Goal: Task Accomplishment & Management: Use online tool/utility

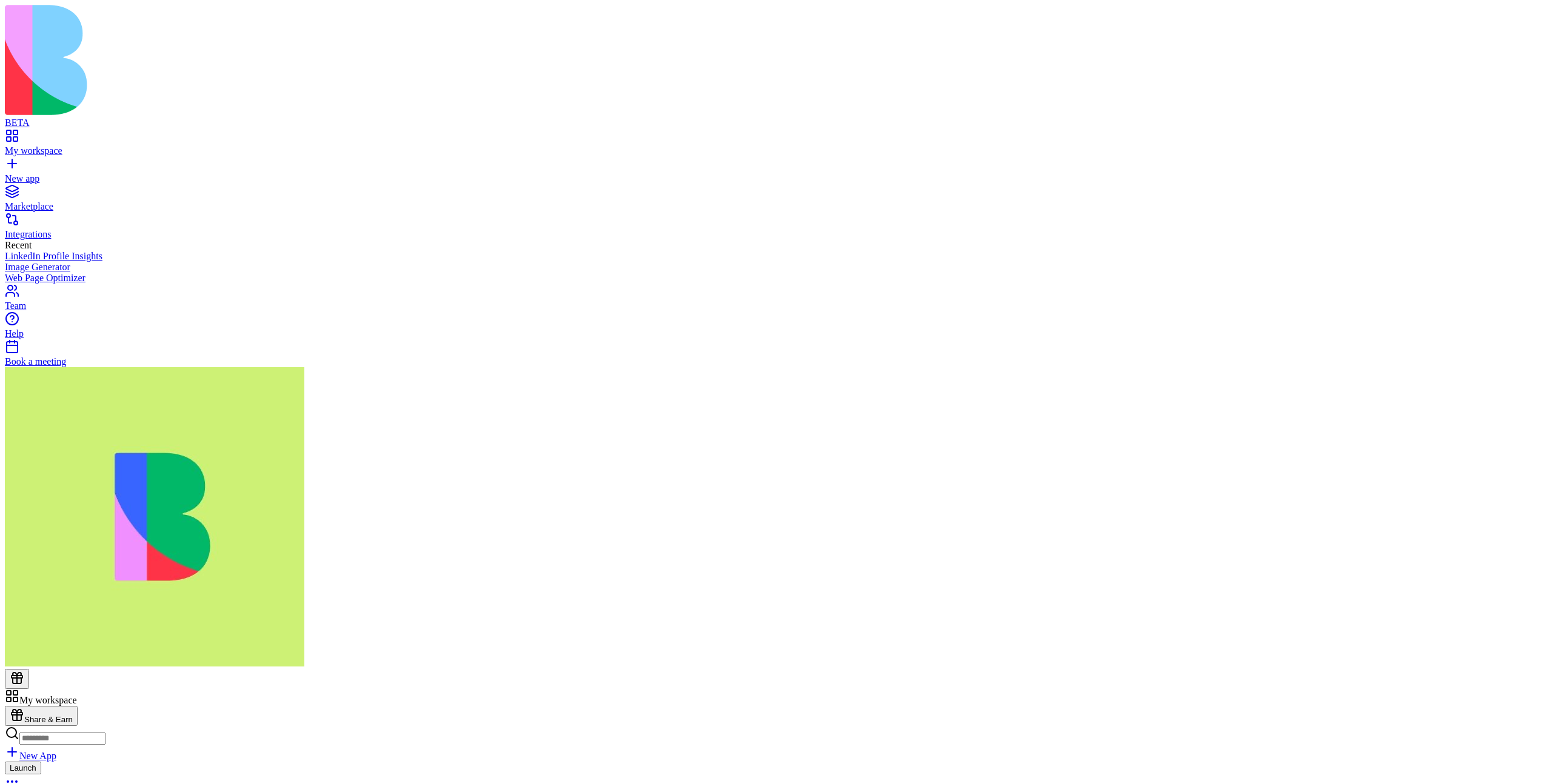
click at [77, 706] on button "Share & Earn" at bounding box center [41, 716] width 72 height 20
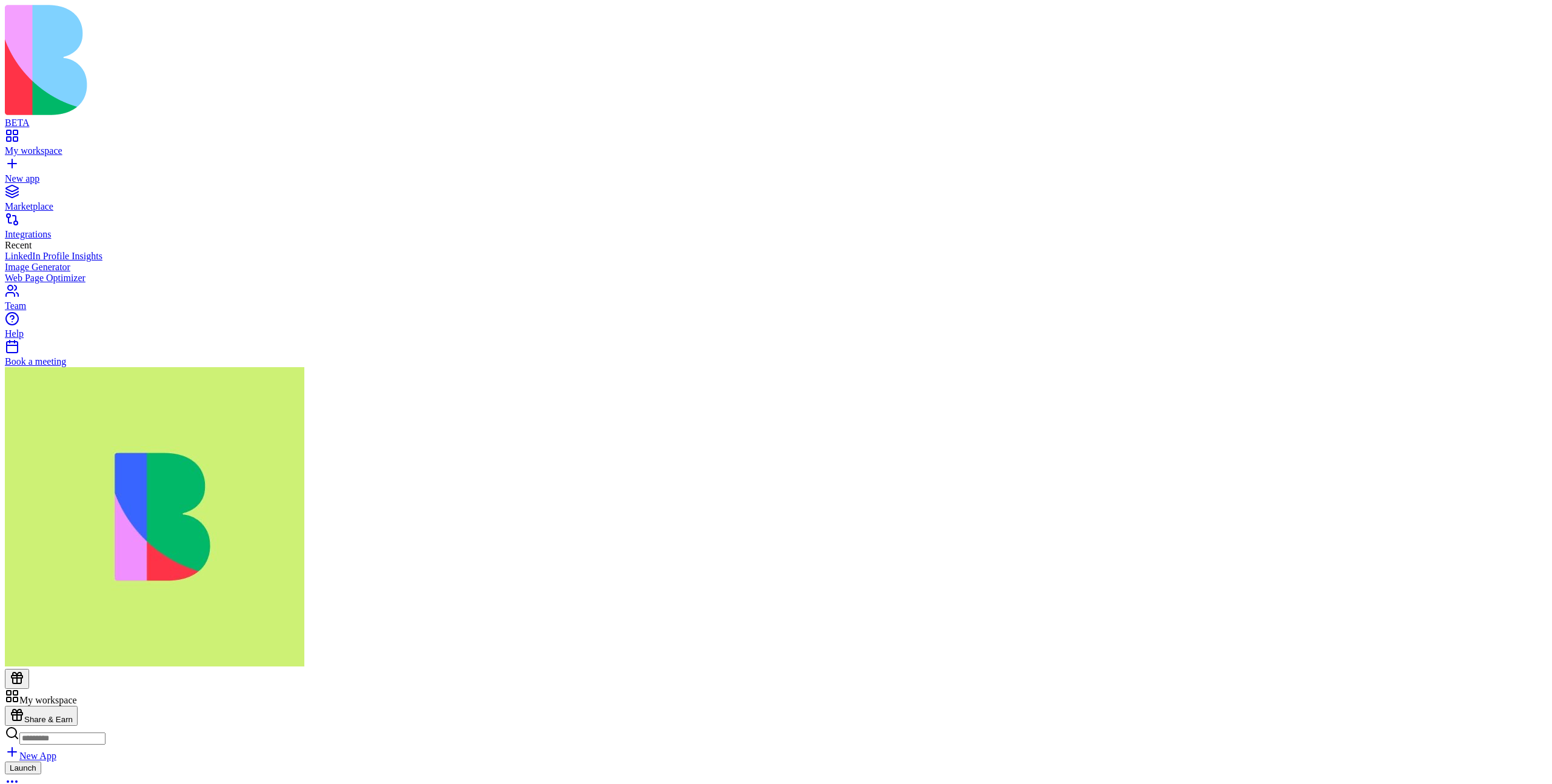
click at [77, 706] on button "Share & Earn" at bounding box center [41, 716] width 72 height 20
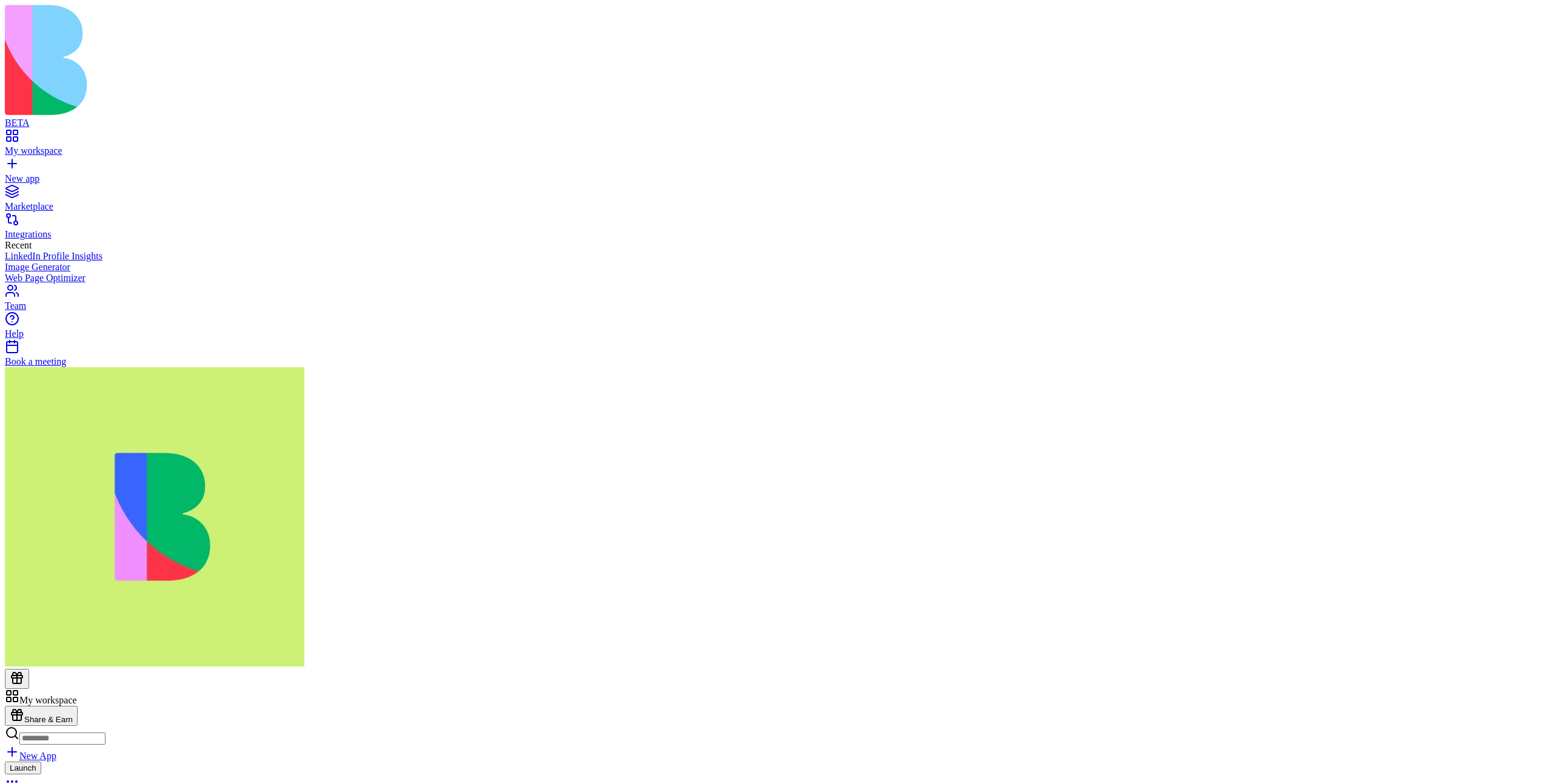
click at [72, 715] on span "Share & Earn" at bounding box center [48, 720] width 49 height 9
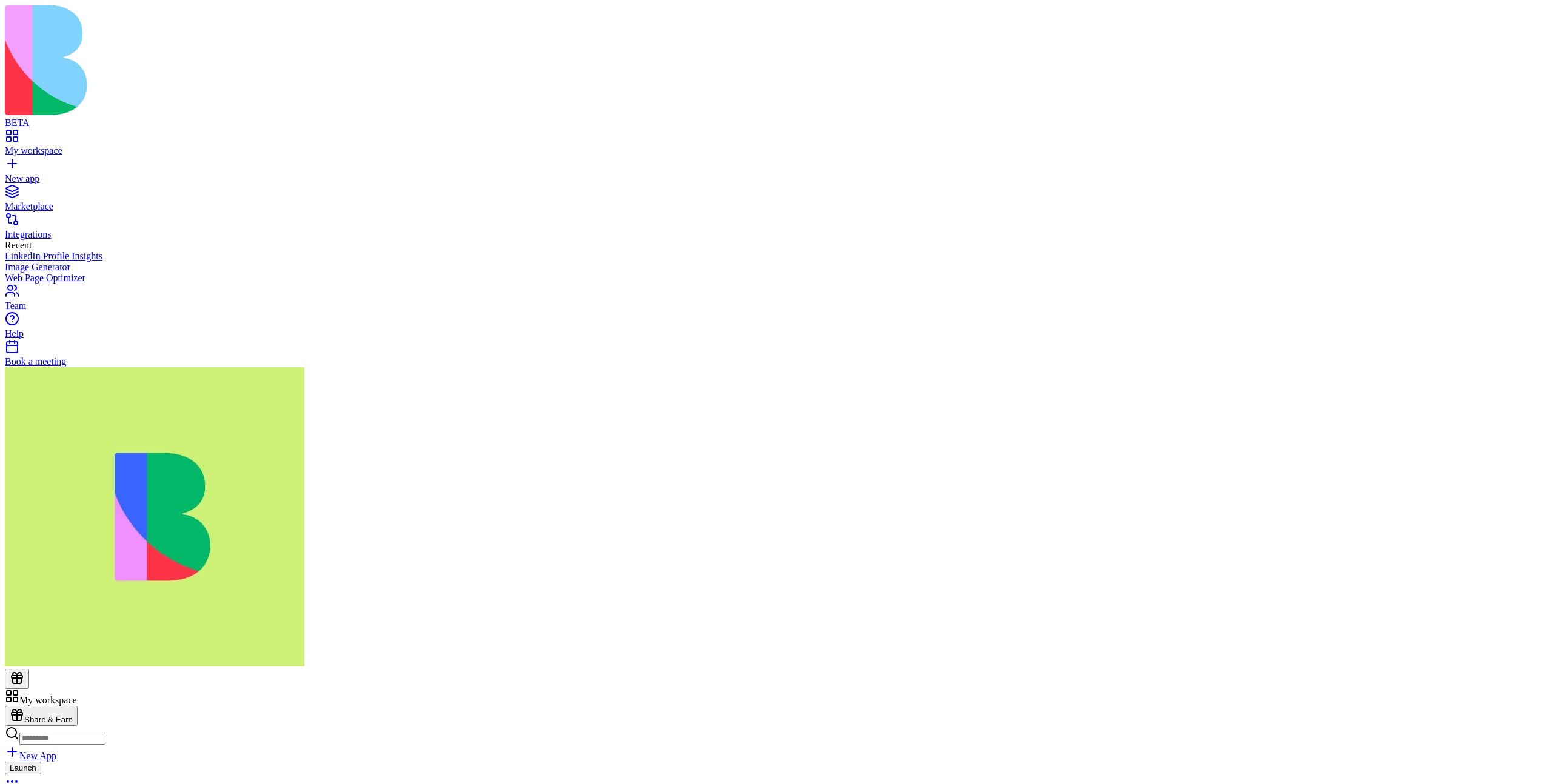
click at [72, 715] on span "Share & Earn" at bounding box center [48, 720] width 49 height 9
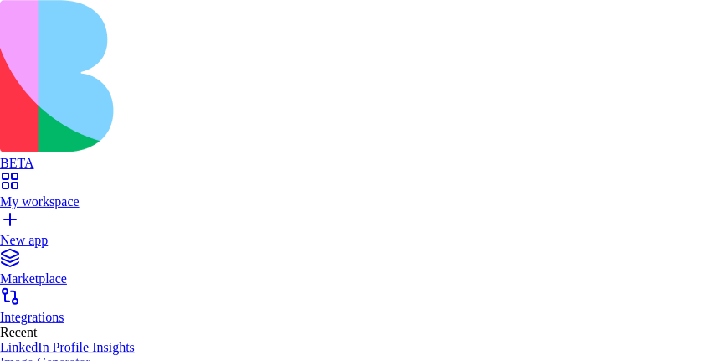
drag, startPoint x: 527, startPoint y: 321, endPoint x: 532, endPoint y: 280, distance: 40.5
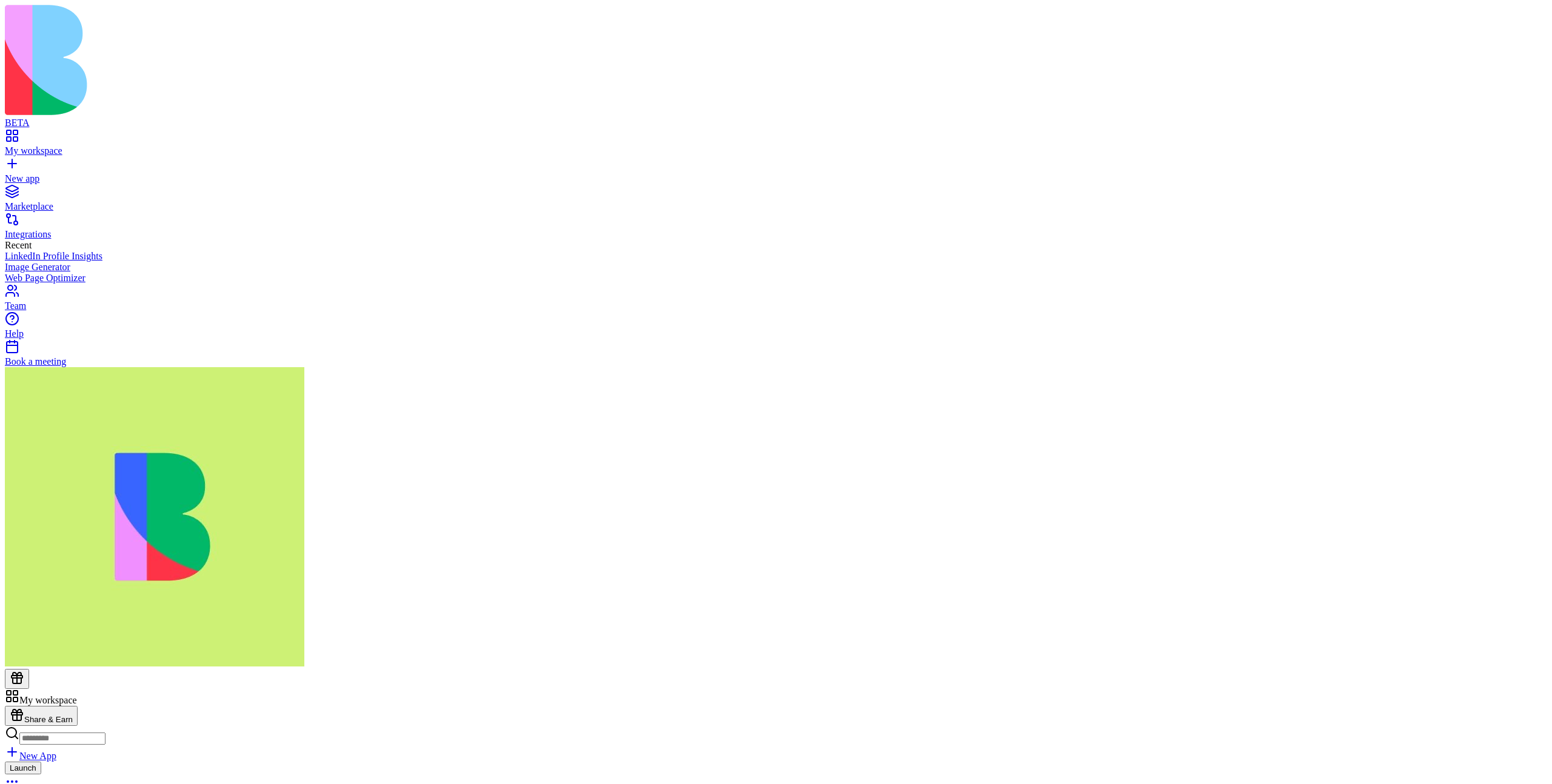
click at [72, 392] on span "Share & Earn" at bounding box center [48, 720] width 49 height 9
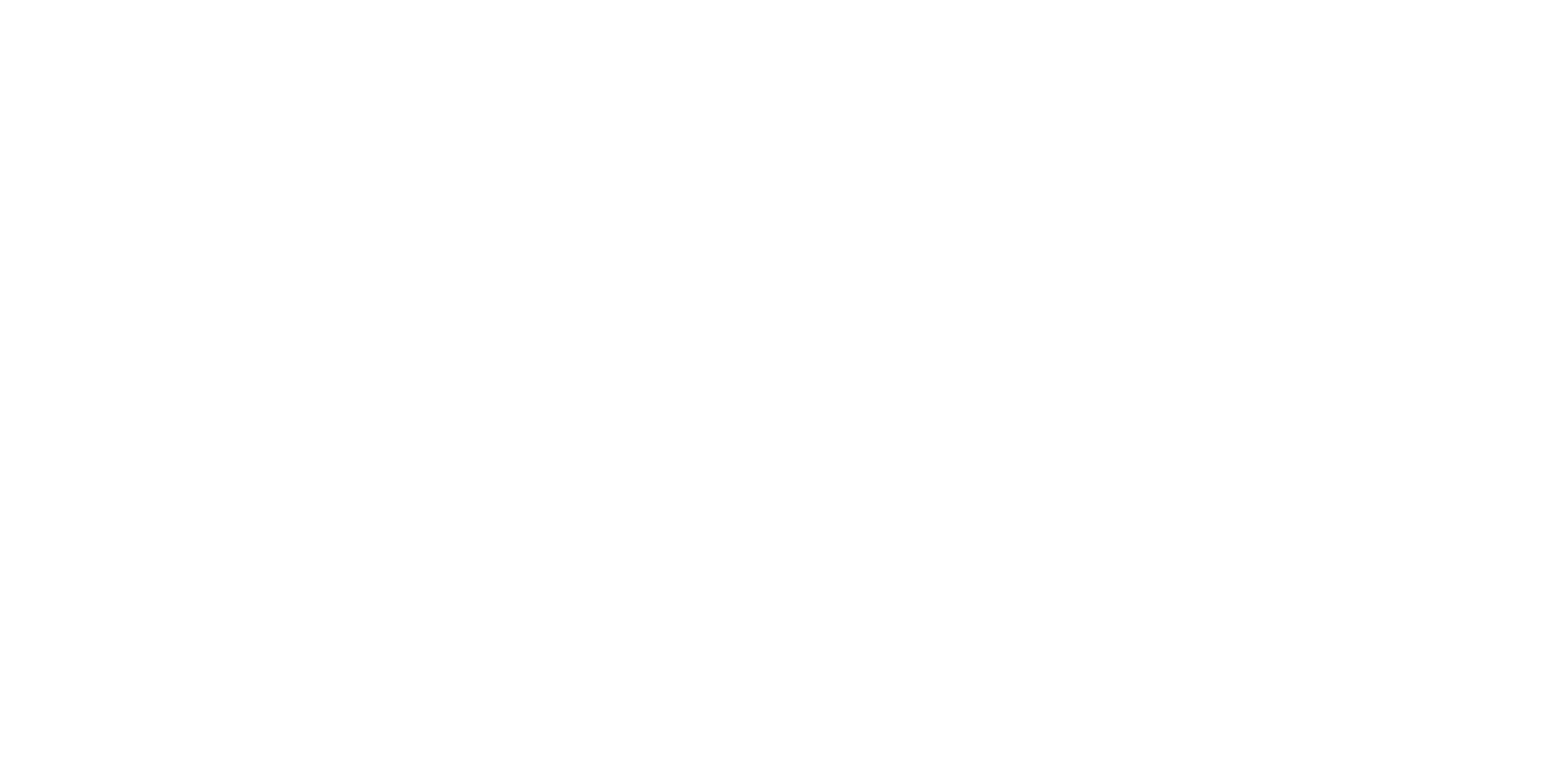
click at [72, 715] on span "Share & Earn" at bounding box center [48, 720] width 49 height 9
drag, startPoint x: 817, startPoint y: 510, endPoint x: 876, endPoint y: 486, distance: 63.7
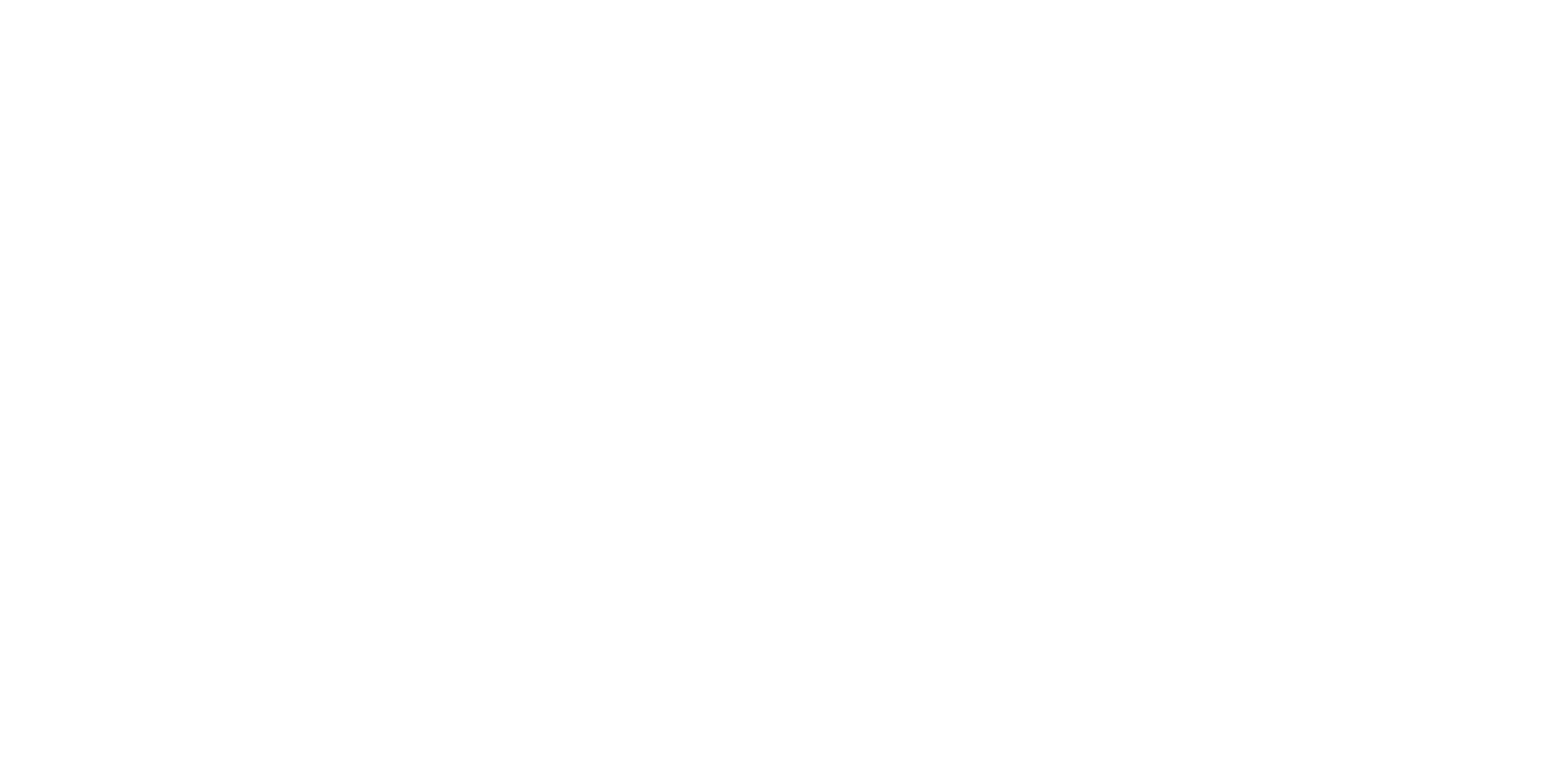
drag, startPoint x: 706, startPoint y: 520, endPoint x: 852, endPoint y: 520, distance: 146.0
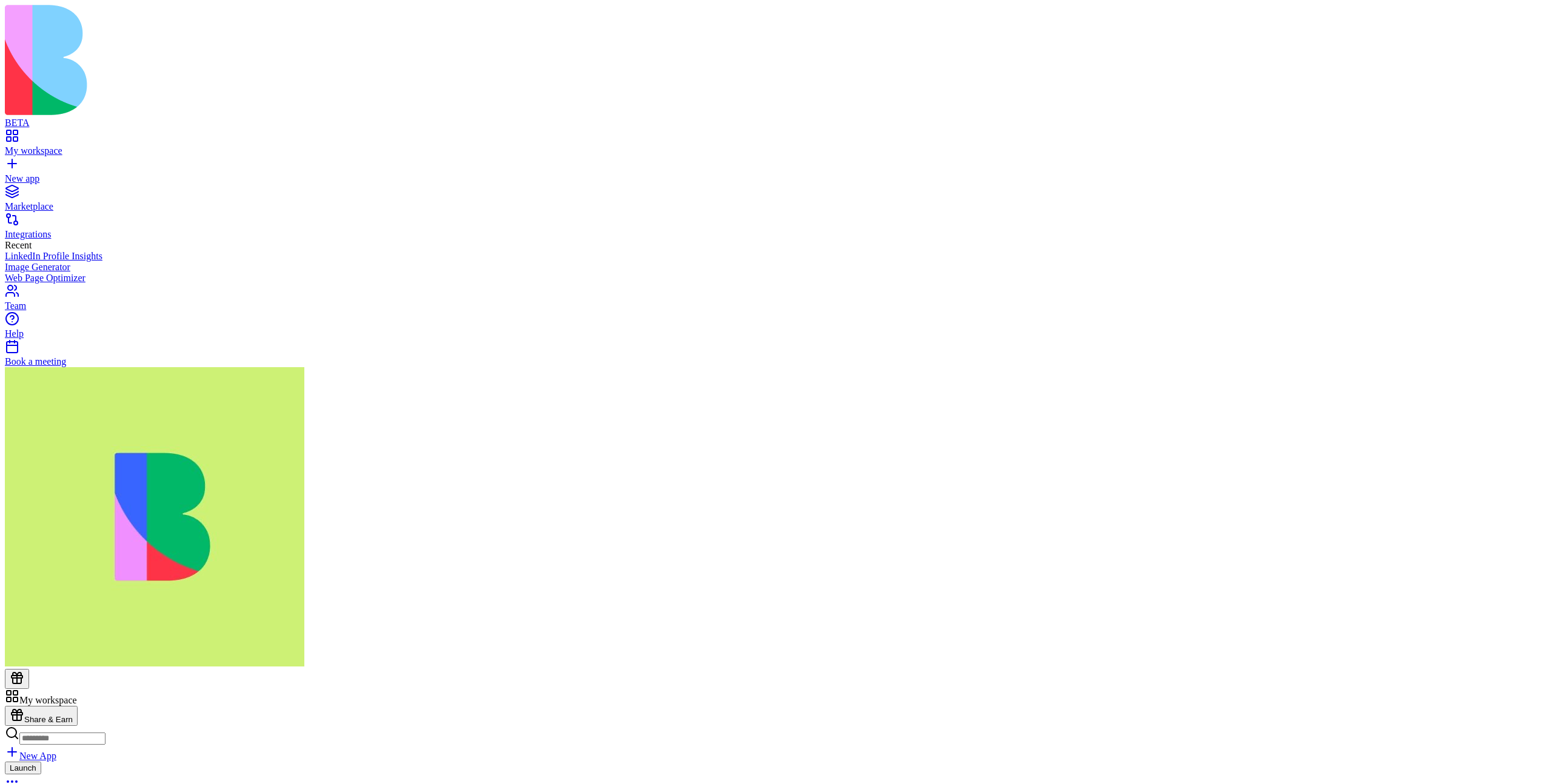
click at [72, 715] on span "Share & Earn" at bounding box center [48, 720] width 49 height 9
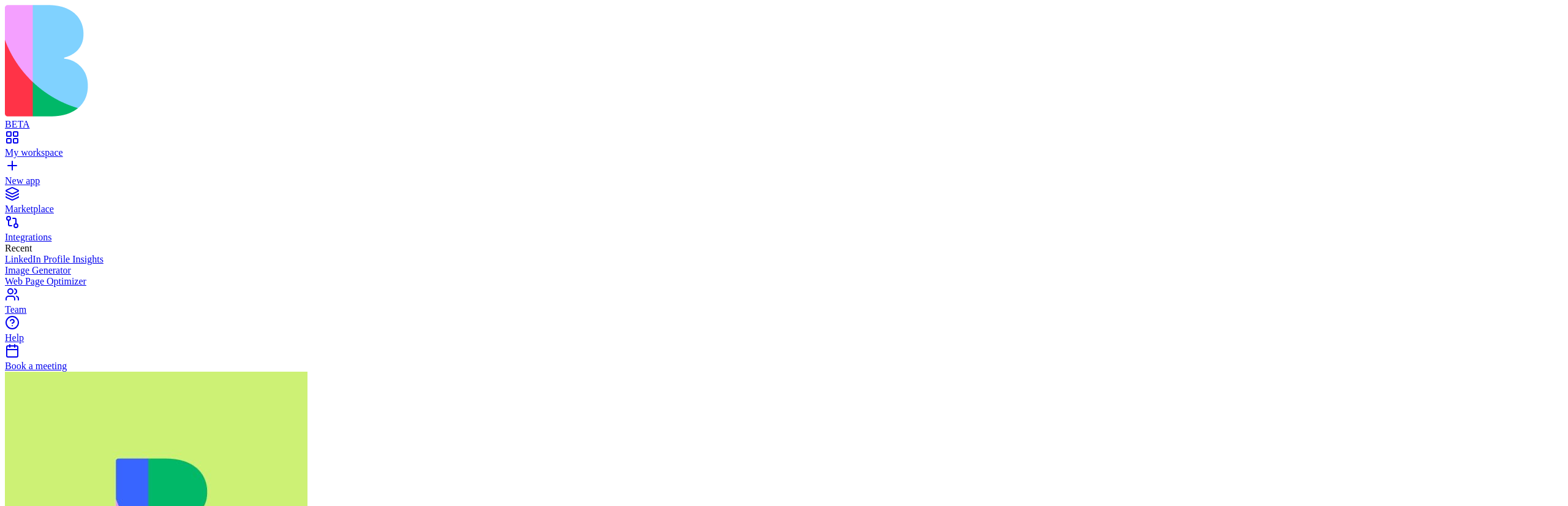
click at [50, 164] on link "New app" at bounding box center [784, 175] width 1558 height 22
click at [57, 147] on div "My workspace" at bounding box center [784, 152] width 1558 height 11
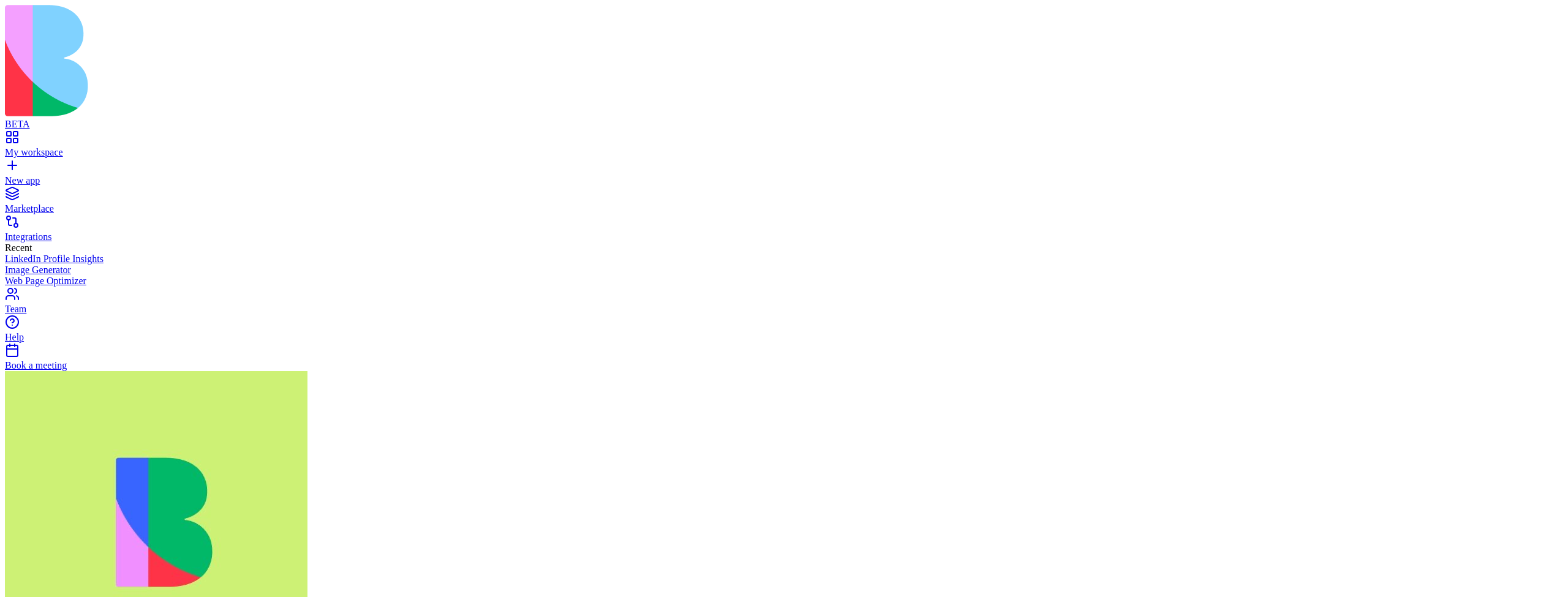
type input "*"
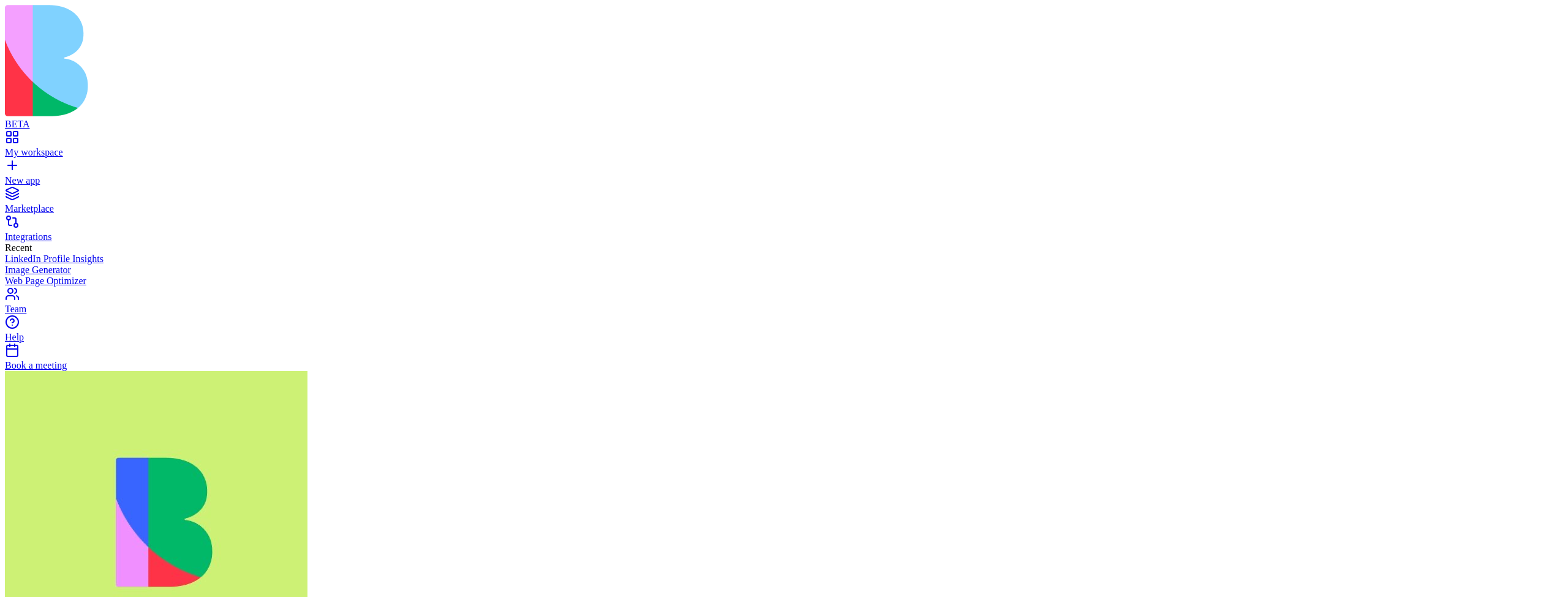
type input "****"
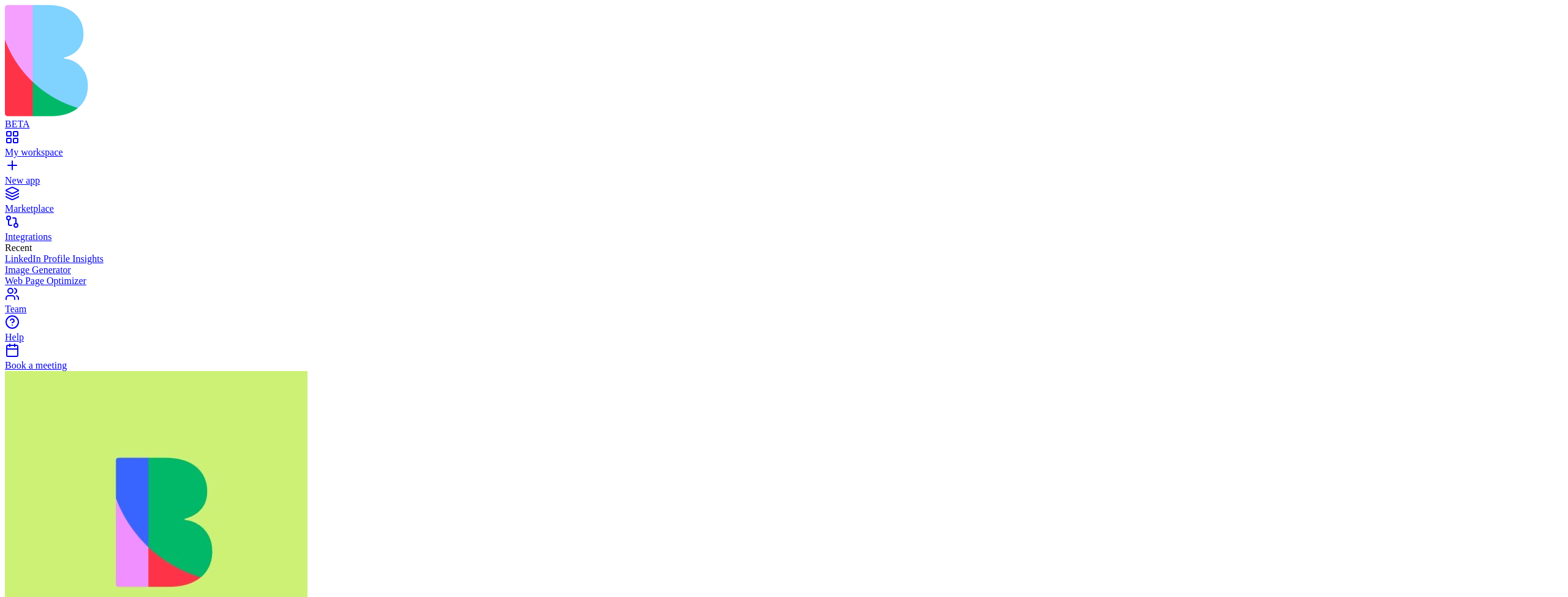
scroll to position [622, 0]
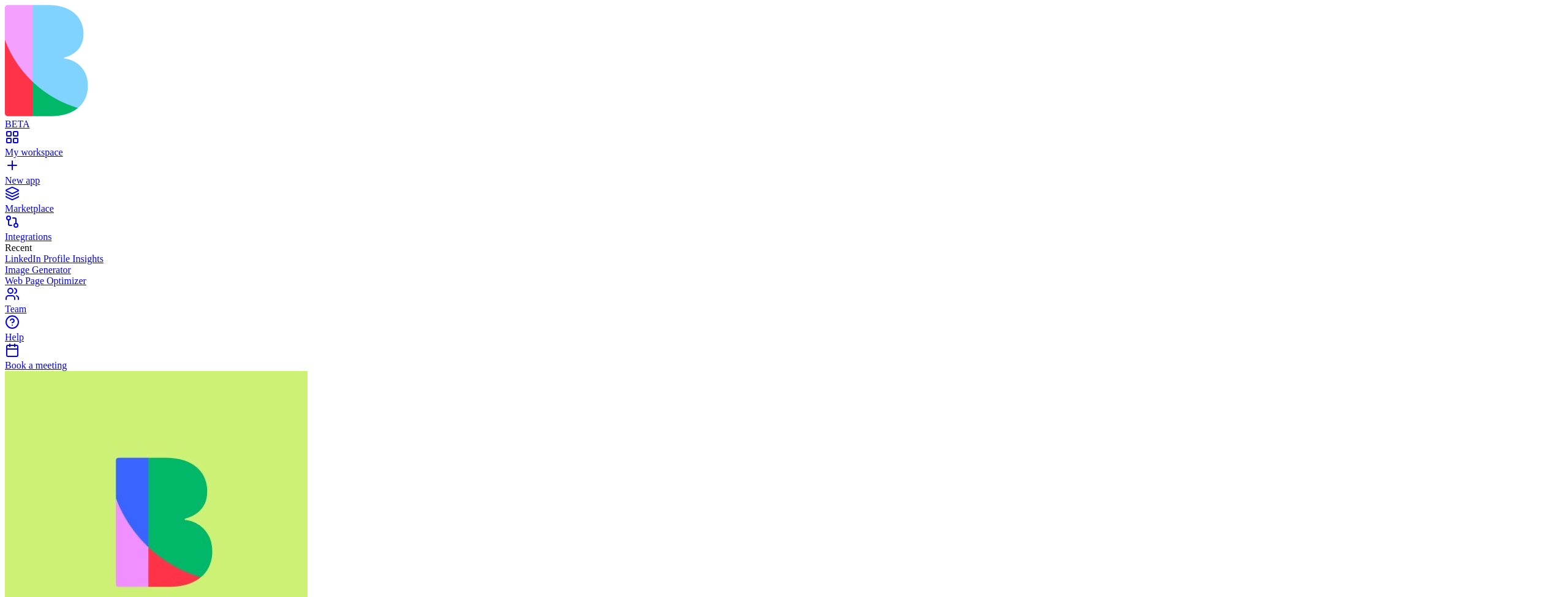
scroll to position [156, 0]
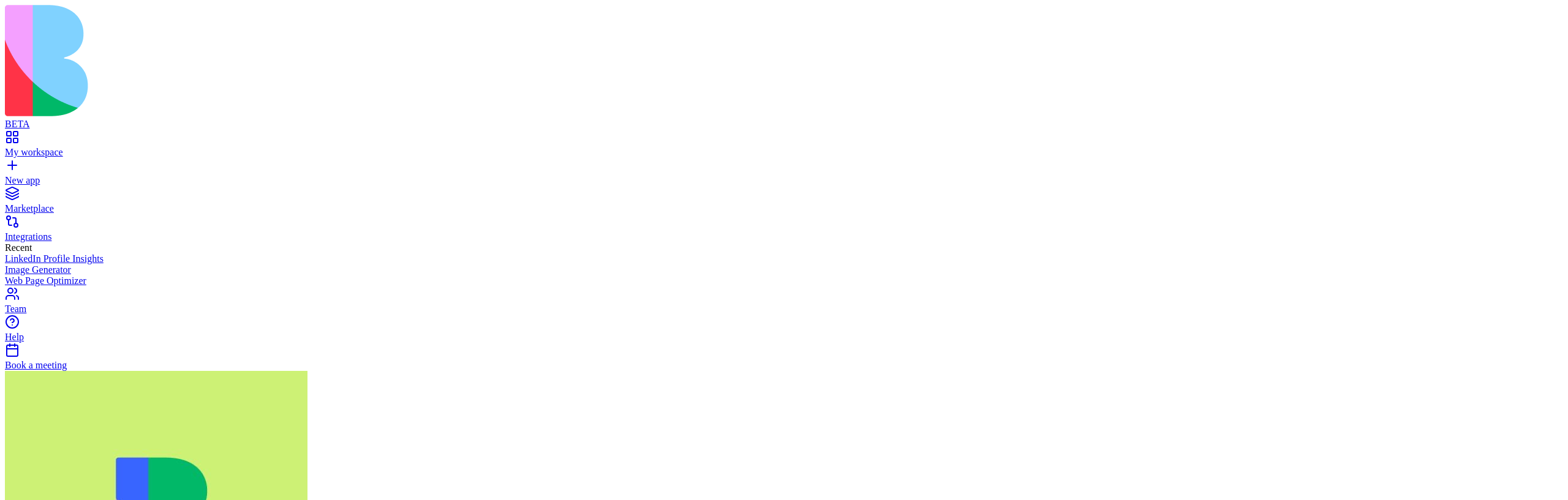
scroll to position [252, 0]
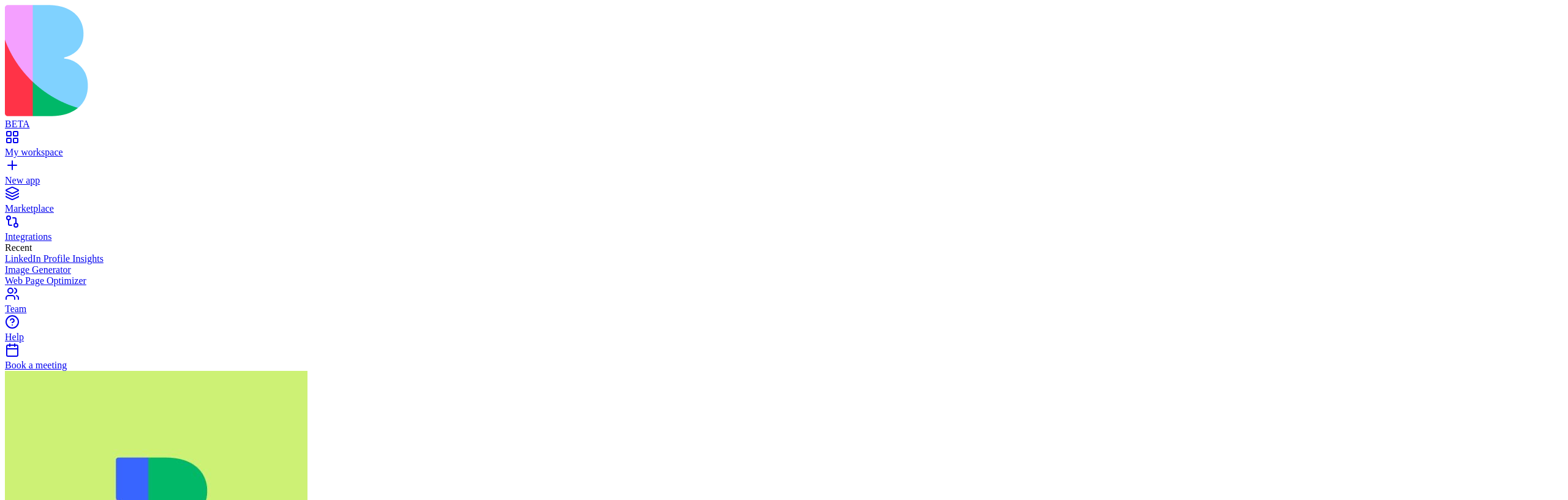
scroll to position [409, 0]
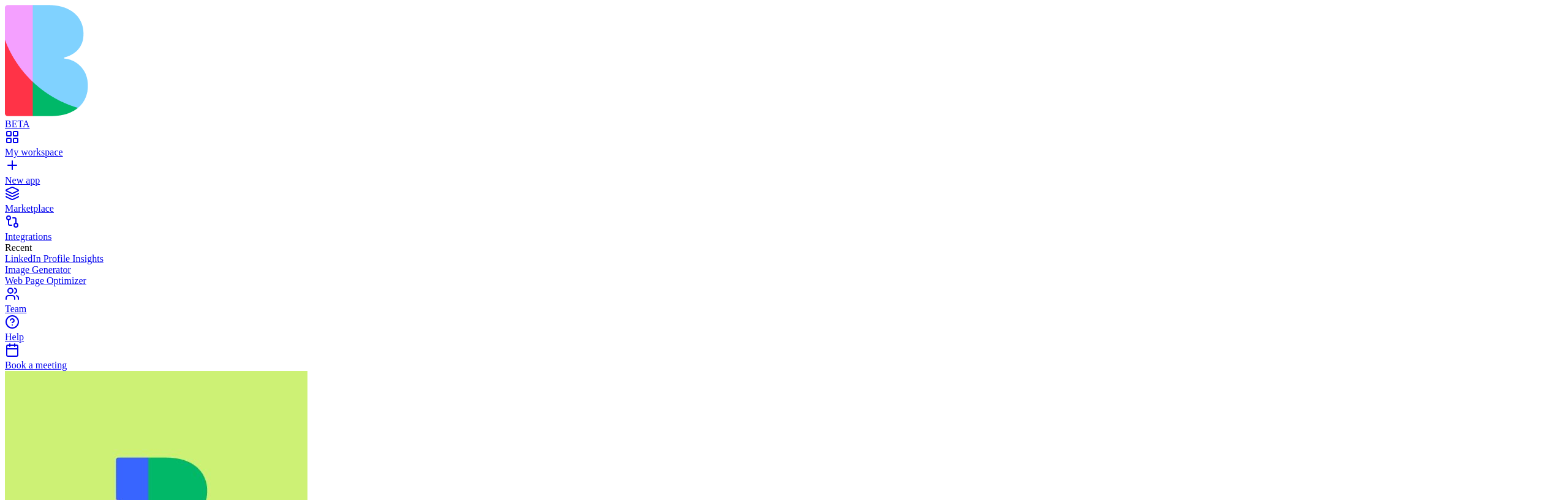
click at [50, 175] on div "New app" at bounding box center [784, 180] width 1558 height 11
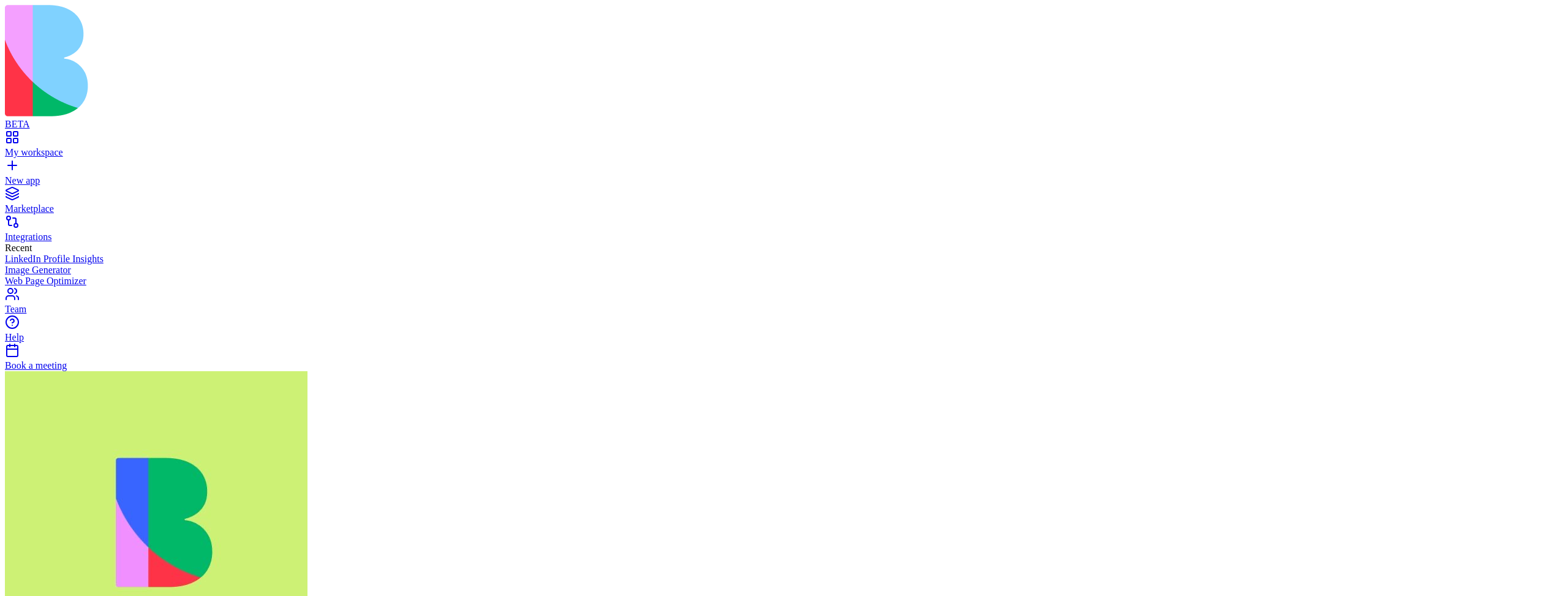
type textarea "**********"
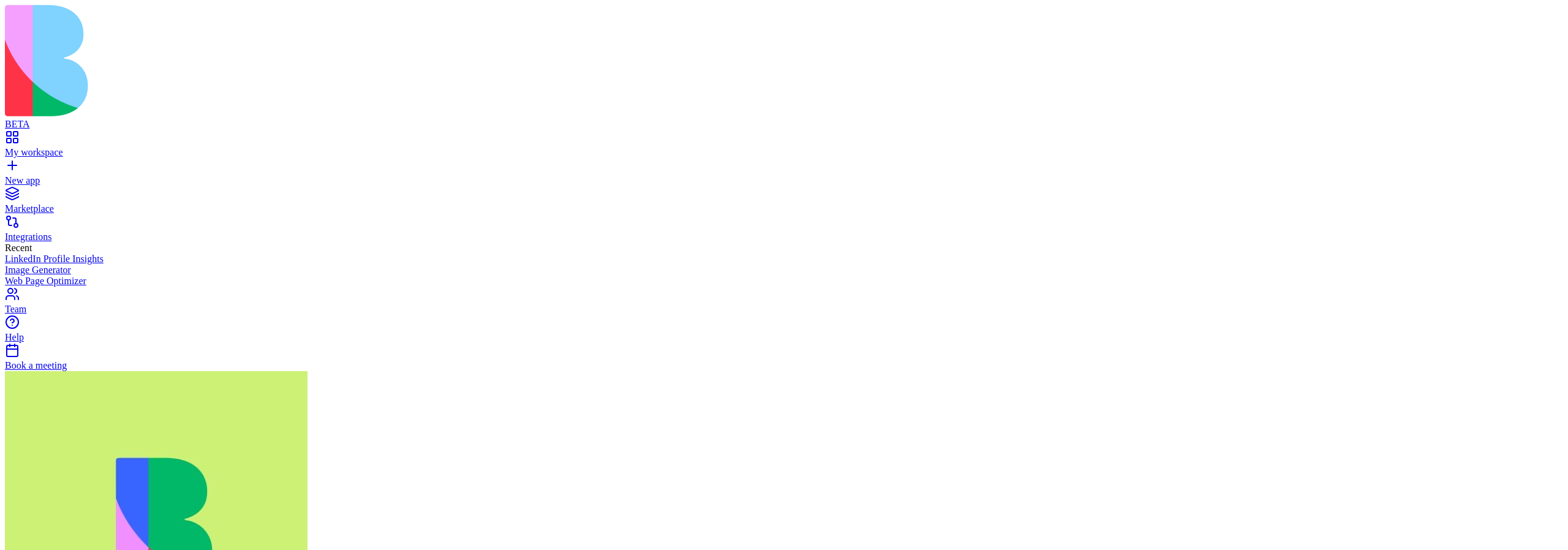
scroll to position [0, 0]
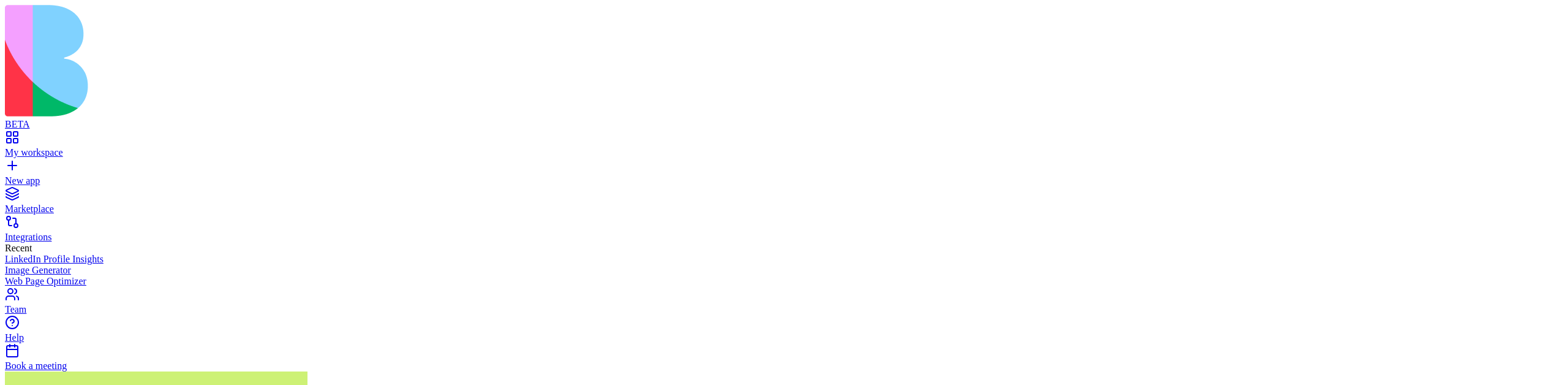
scroll to position [126, 0]
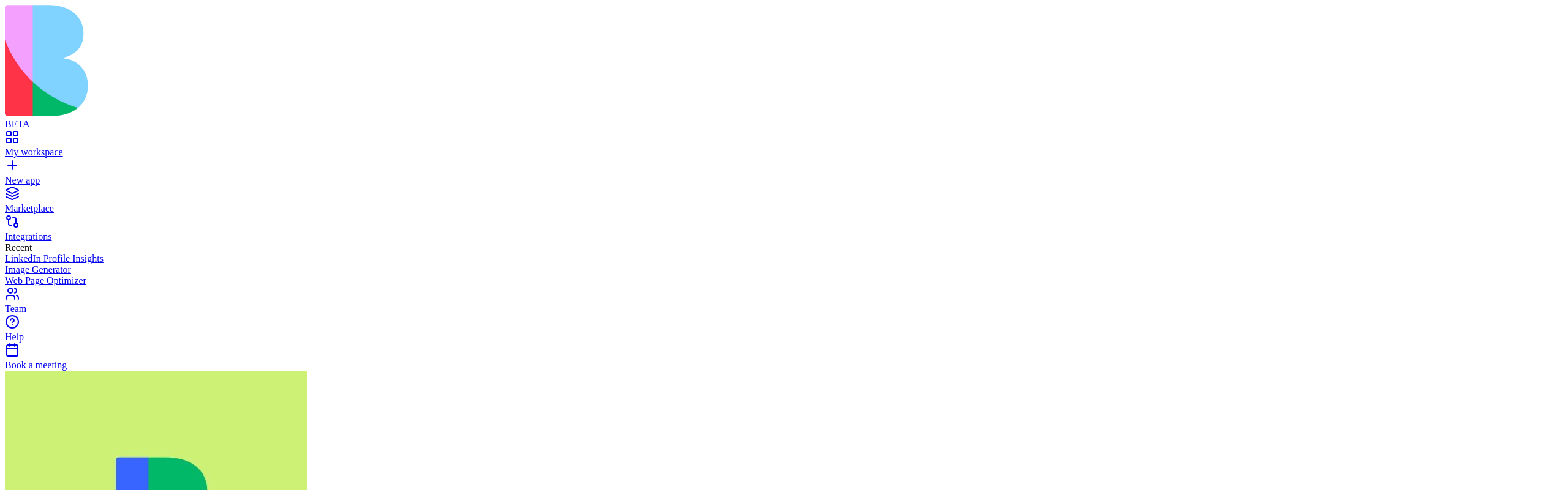
scroll to position [300, 0]
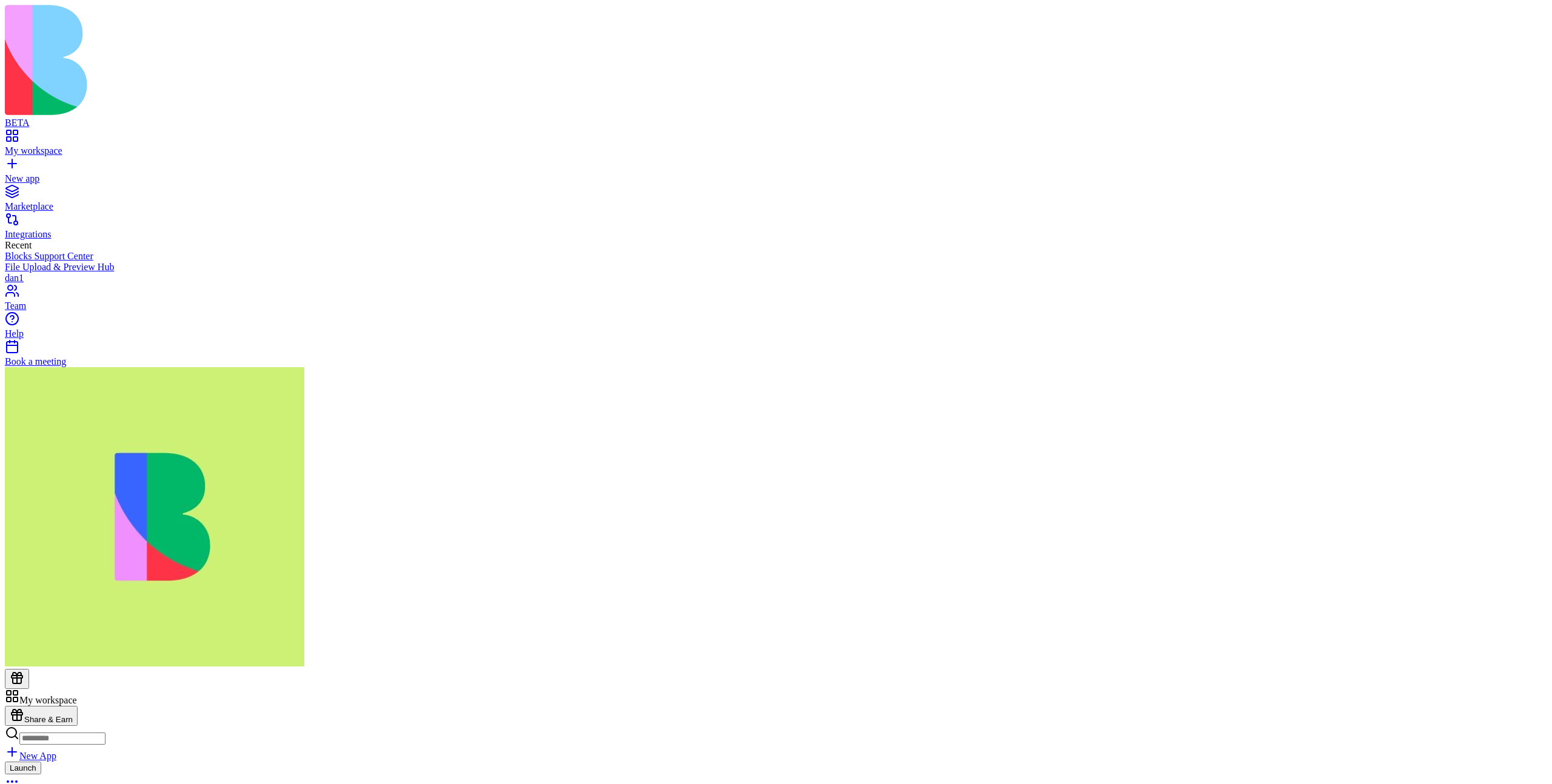
click at [41, 762] on button "Launch" at bounding box center [23, 768] width 36 height 13
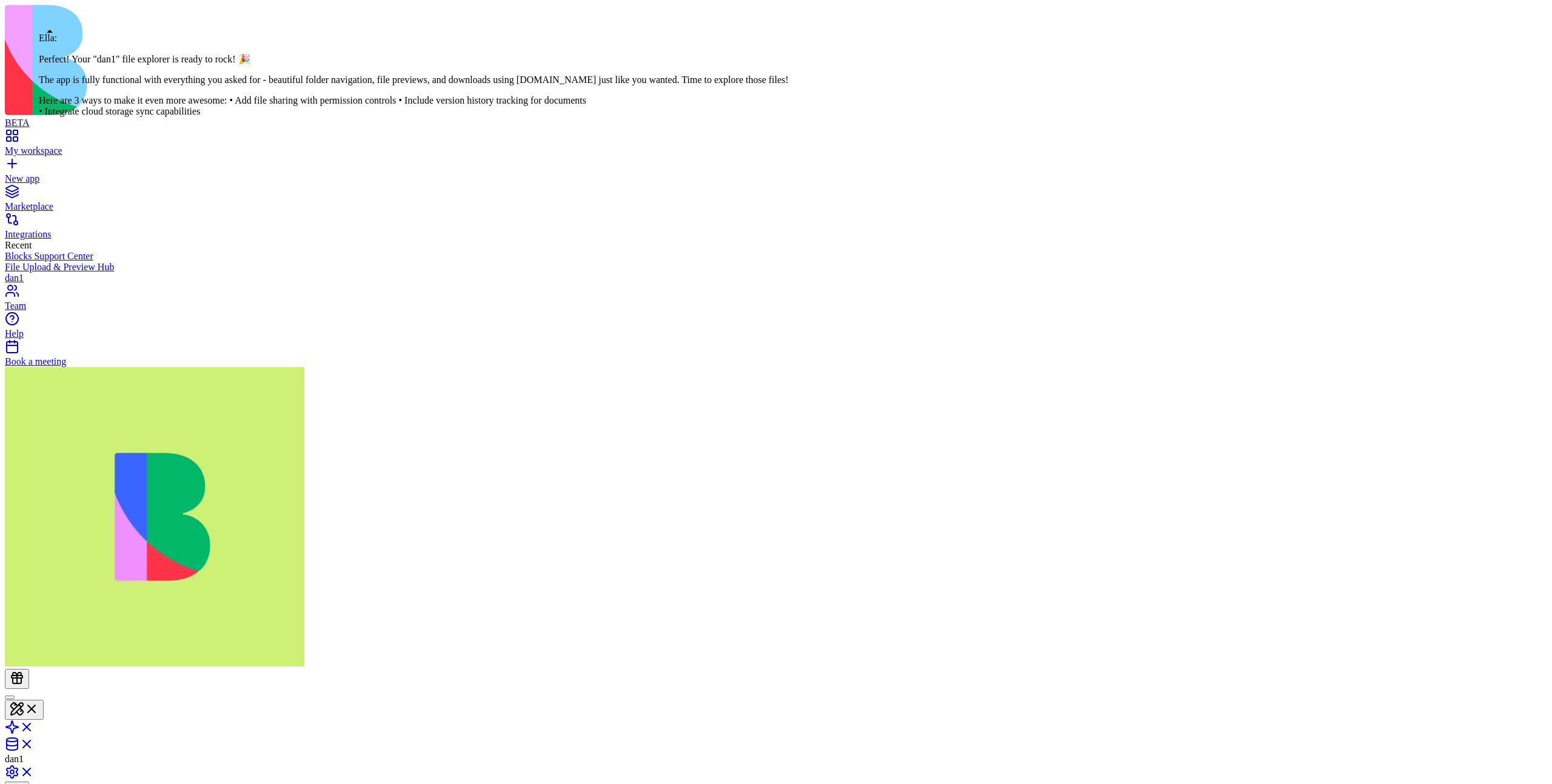
click at [9, 697] on div at bounding box center [9, 697] width 0 height 0
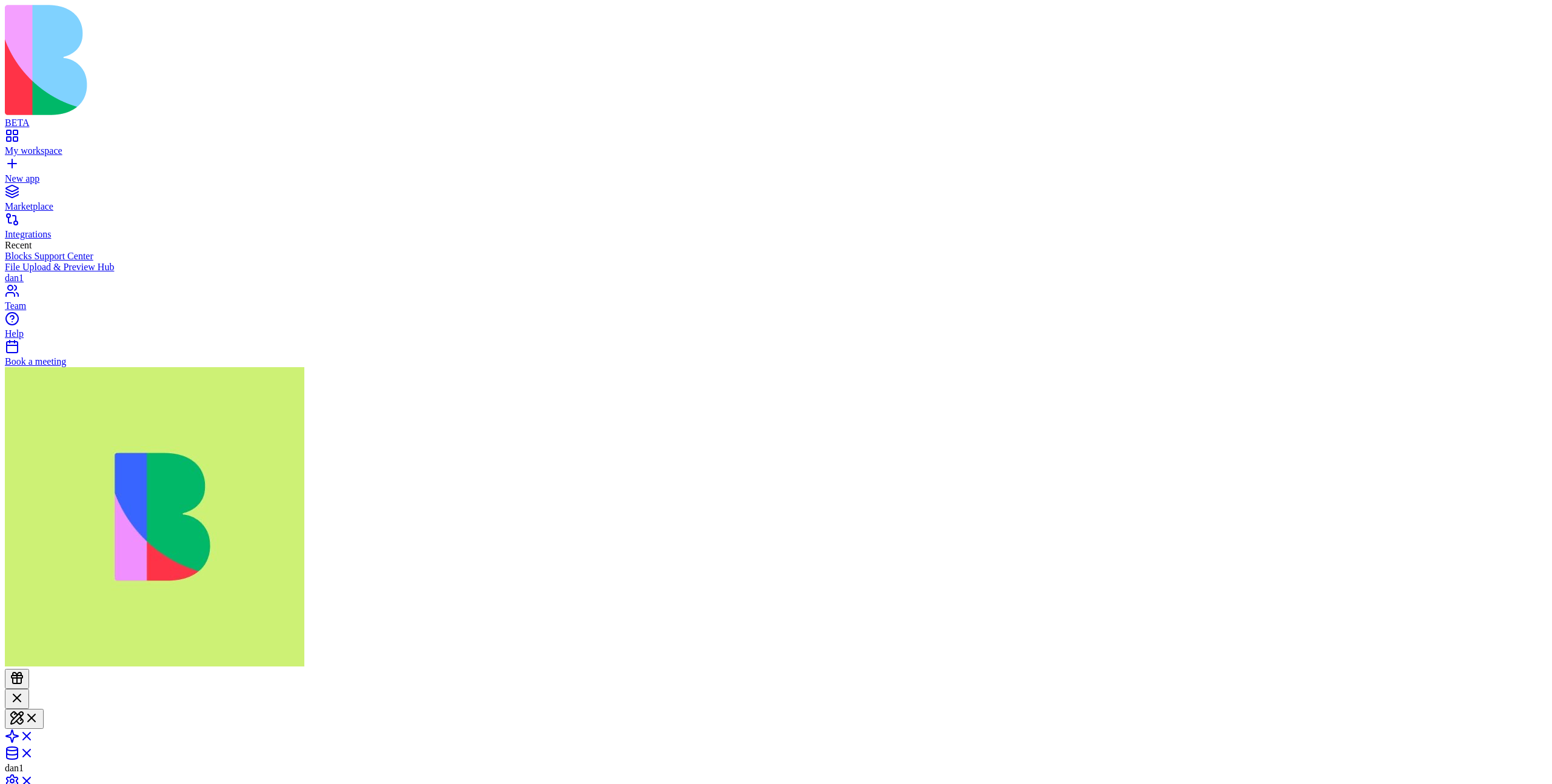
type textarea "**********"
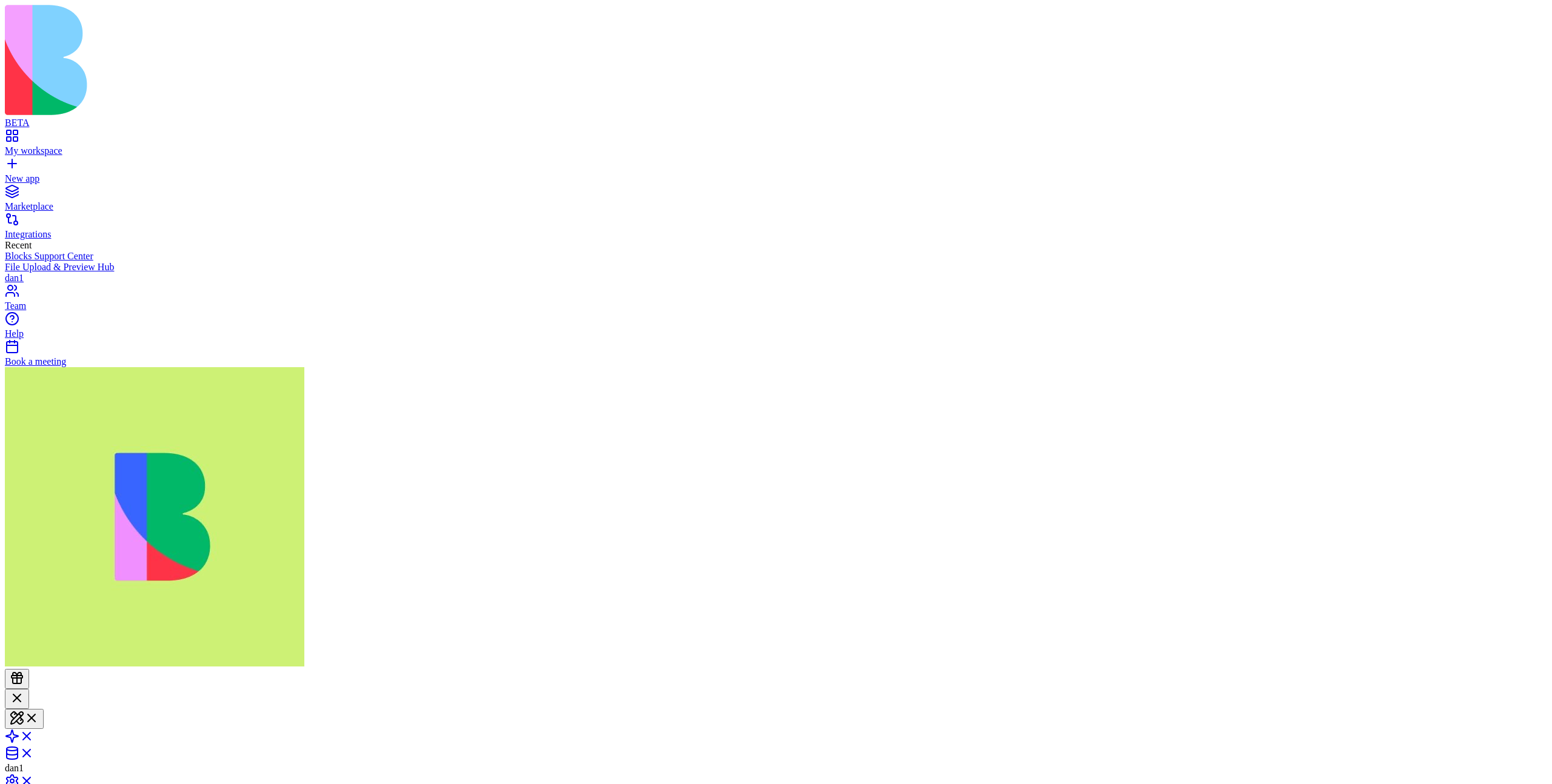
drag, startPoint x: 681, startPoint y: 5332, endPoint x: 493, endPoint y: 5327, distance: 188.1
